Goal: Information Seeking & Learning: Find specific fact

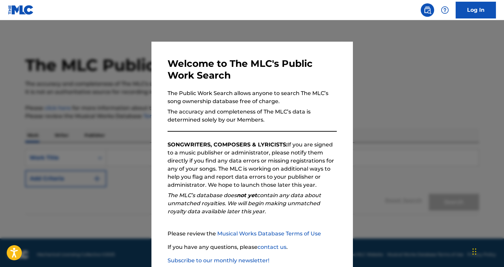
scroll to position [40, 0]
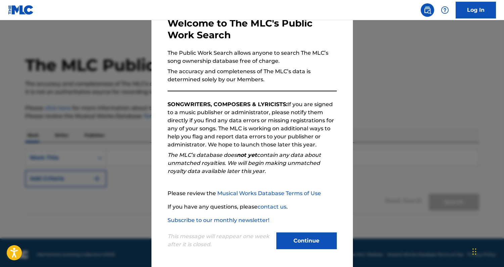
click at [289, 237] on button "Continue" at bounding box center [307, 241] width 60 height 17
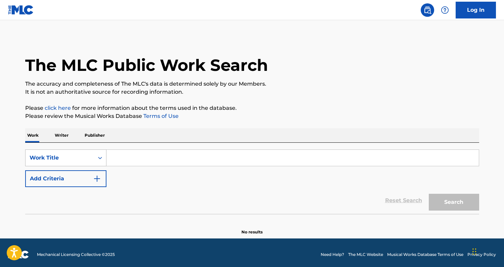
click at [73, 153] on div "Work Title" at bounding box center [60, 158] width 69 height 13
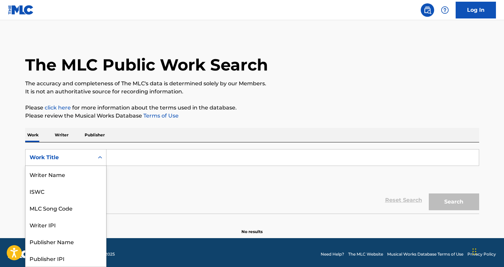
scroll to position [34, 0]
click at [140, 180] on div "SearchWithCriteriae125c2ea-c3d3-447a-933f-13733966c0c4 MLC Song Code, 3 of 8. 8…" at bounding box center [252, 168] width 454 height 38
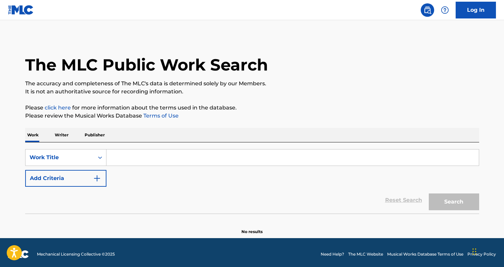
click at [149, 156] on input "Search Form" at bounding box center [293, 158] width 373 height 16
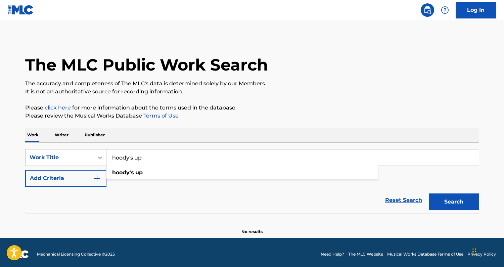
type input "hoody's up"
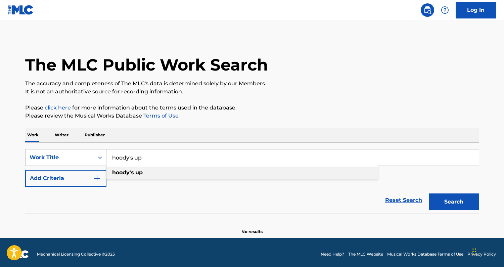
click at [125, 170] on strong "hoody's" at bounding box center [123, 172] width 22 height 6
click at [467, 207] on button "Search" at bounding box center [454, 202] width 50 height 17
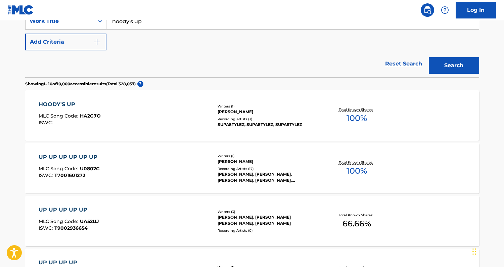
scroll to position [174, 0]
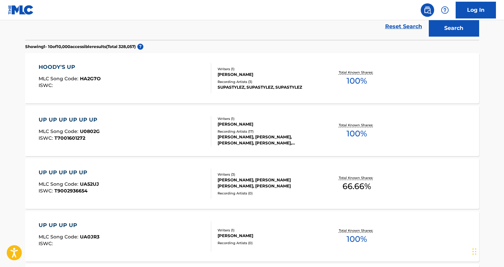
click at [62, 65] on div "HOODY'S UP" at bounding box center [70, 67] width 62 height 8
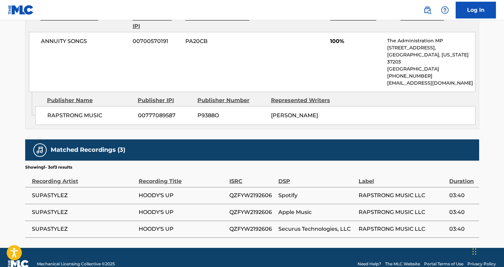
scroll to position [338, 0]
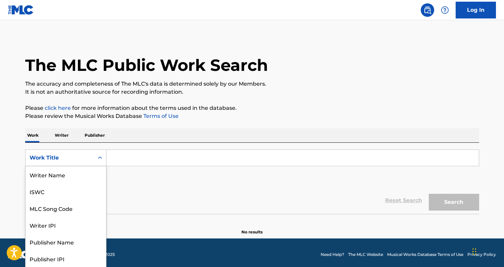
scroll to position [0, 0]
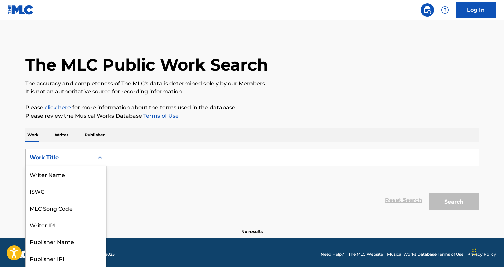
click at [76, 158] on div "Work Title" at bounding box center [60, 158] width 60 height 8
click at [73, 168] on div "MLC Song Code" at bounding box center [66, 174] width 81 height 17
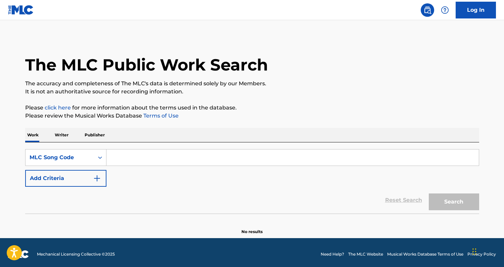
click at [124, 157] on input "Search Form" at bounding box center [293, 158] width 373 height 16
paste input "desc"
type input "desc"
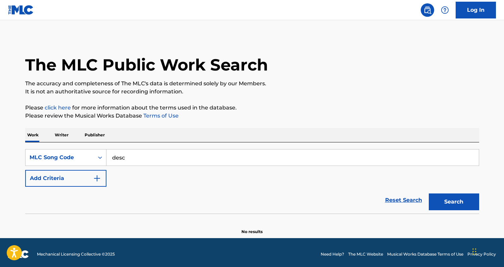
click at [143, 161] on input "desc" at bounding box center [293, 158] width 373 height 16
type input "KE7Y5T"
click at [448, 206] on button "Search" at bounding box center [454, 202] width 50 height 17
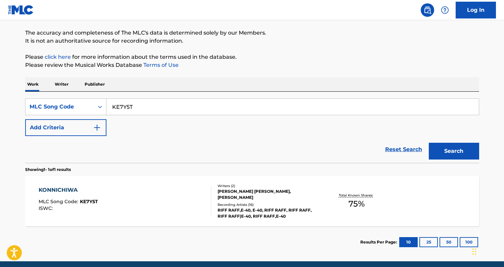
scroll to position [78, 0]
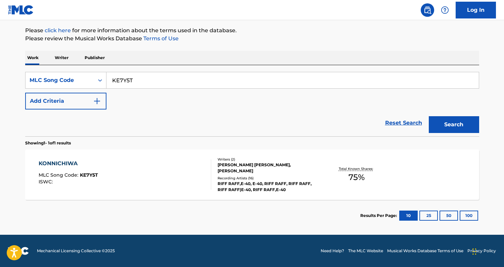
click at [67, 161] on div "KONNICHIWA" at bounding box center [68, 164] width 59 height 8
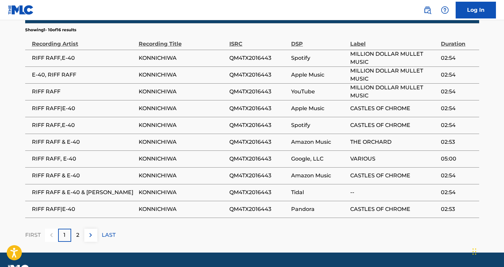
scroll to position [491, 0]
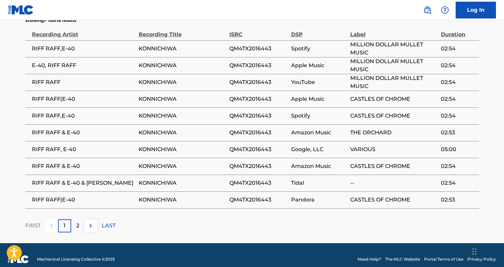
click at [77, 222] on p "2" at bounding box center [77, 226] width 3 height 8
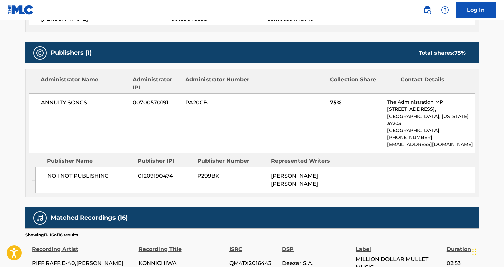
scroll to position [283, 0]
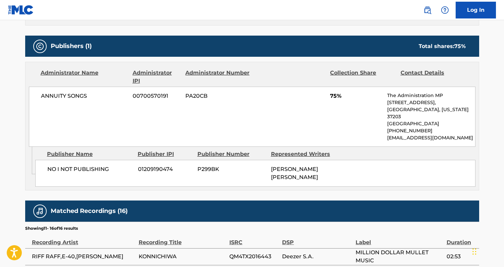
scroll to position [78, 0]
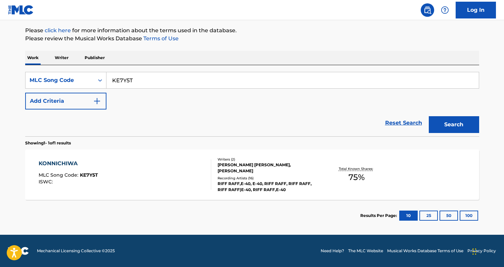
click at [119, 77] on input "KE7Y5T" at bounding box center [293, 80] width 373 height 16
type input "FC02JU"
click at [463, 123] on button "Search" at bounding box center [454, 124] width 50 height 17
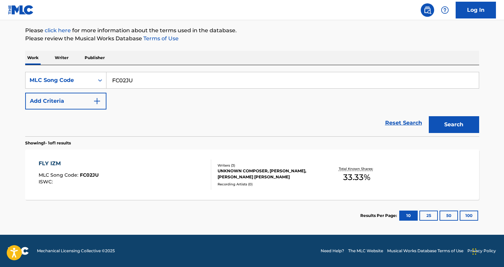
click at [414, 182] on div "FLY IZM MLC Song Code : FC02JU ISWC : Writers ( 3 ) UNKNOWN COMPOSER, JOHN E DU…" at bounding box center [252, 175] width 454 height 50
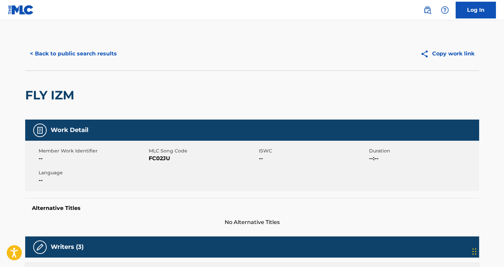
click at [93, 59] on button "< Back to public search results" at bounding box center [73, 53] width 96 height 17
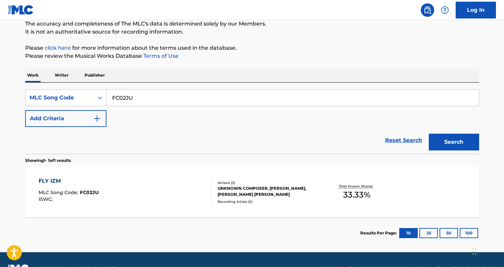
click at [160, 99] on input "FC02JU" at bounding box center [293, 98] width 373 height 16
paste input ""SC1QBL""
click at [113, 98] on input ""SC1QBL" at bounding box center [293, 98] width 373 height 16
type input "SC1QBL"
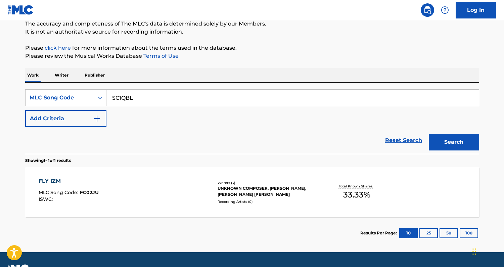
click at [460, 151] on div "Search" at bounding box center [453, 140] width 54 height 27
click at [456, 146] on button "Search" at bounding box center [454, 142] width 50 height 17
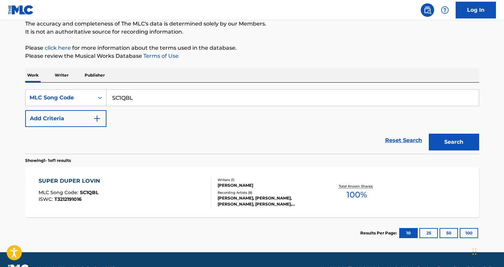
click at [360, 217] on div "SUPER DUPER LOVIN MLC Song Code : SC1QBL ISWC : T3212191016 Writers ( 1 ) JEREM…" at bounding box center [252, 192] width 454 height 50
